Goal: Communication & Community: Answer question/provide support

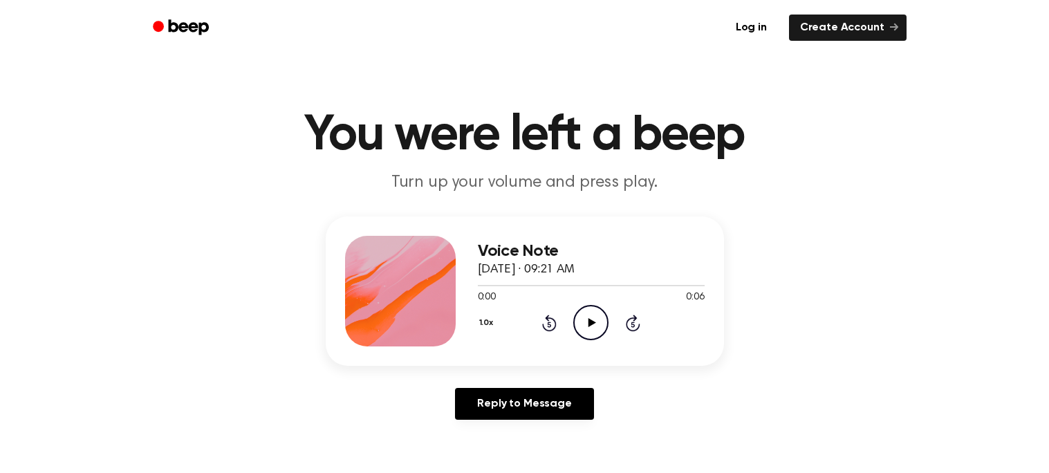
click at [575, 324] on icon "Play Audio" at bounding box center [590, 322] width 35 height 35
click at [590, 329] on icon "Play Audio" at bounding box center [590, 322] width 35 height 35
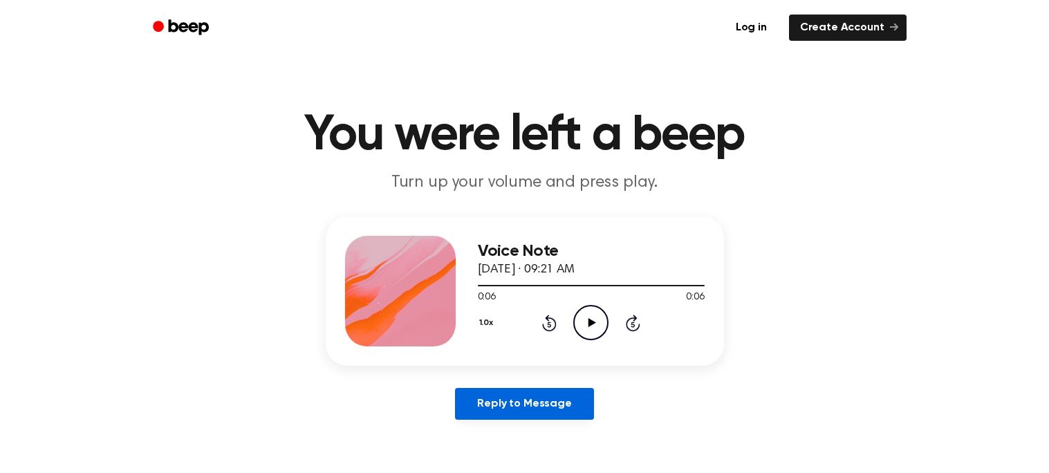
click at [547, 395] on link "Reply to Message" at bounding box center [524, 404] width 138 height 32
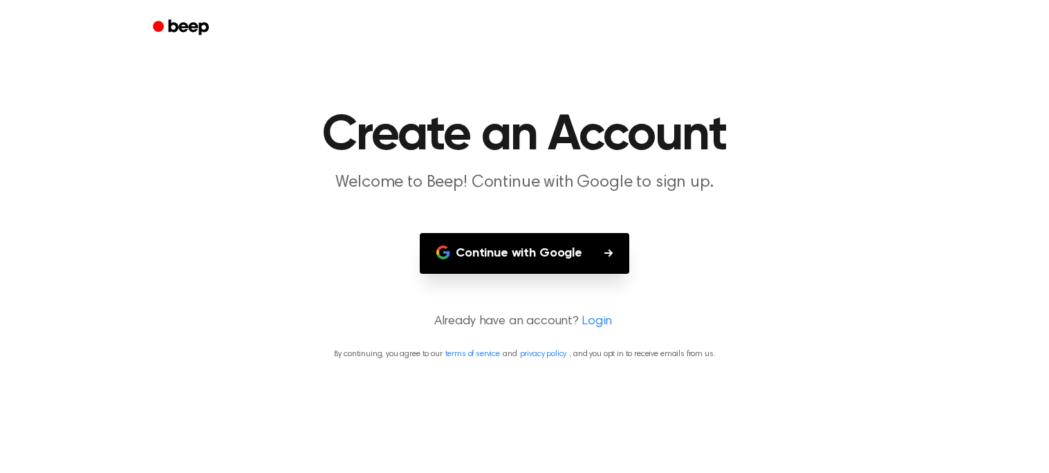
click at [535, 254] on button "Continue with Google" at bounding box center [525, 253] width 210 height 41
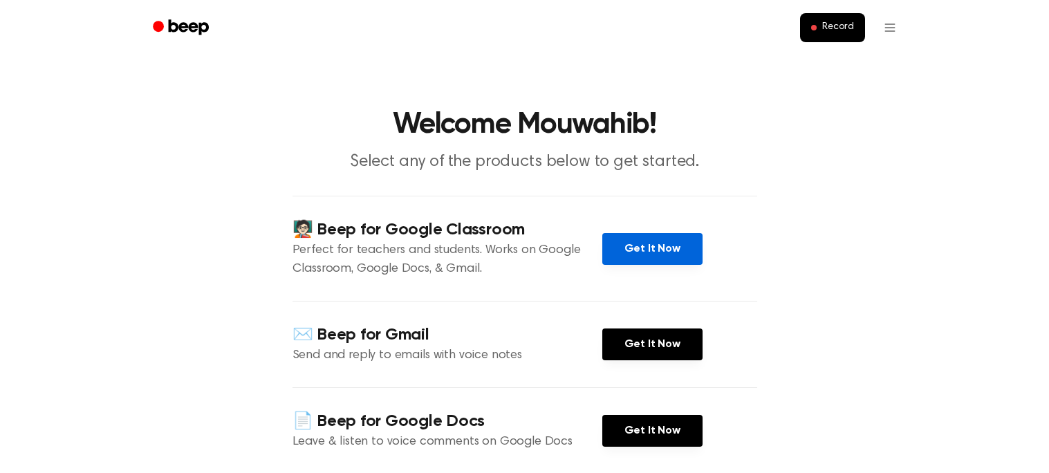
click at [653, 244] on link "Get It Now" at bounding box center [652, 249] width 100 height 32
